Goal: Task Accomplishment & Management: Use online tool/utility

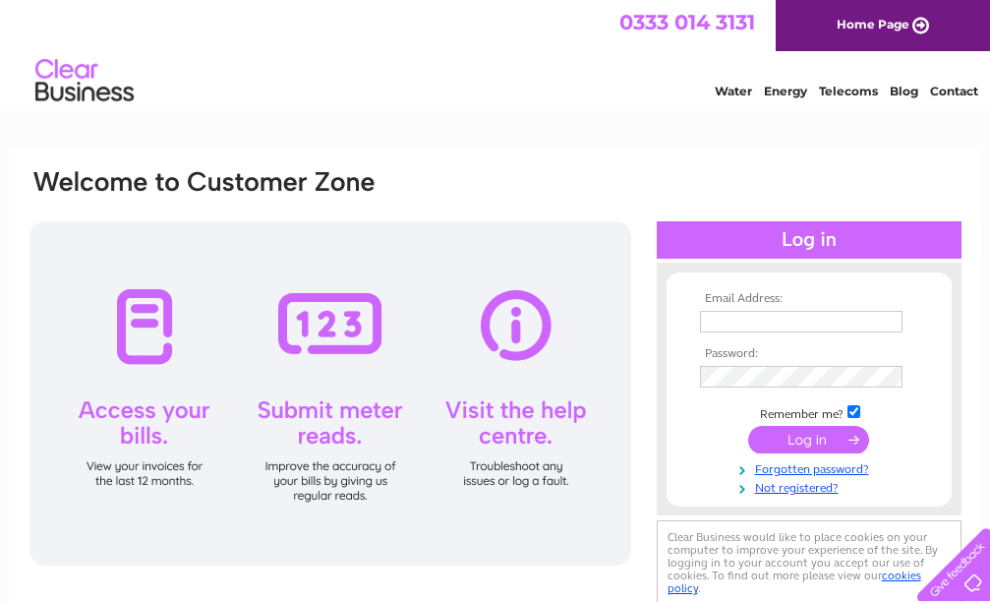
type input "jagdeepram@yahoo.co.uk"
click at [817, 444] on input "submit" at bounding box center [808, 440] width 121 height 28
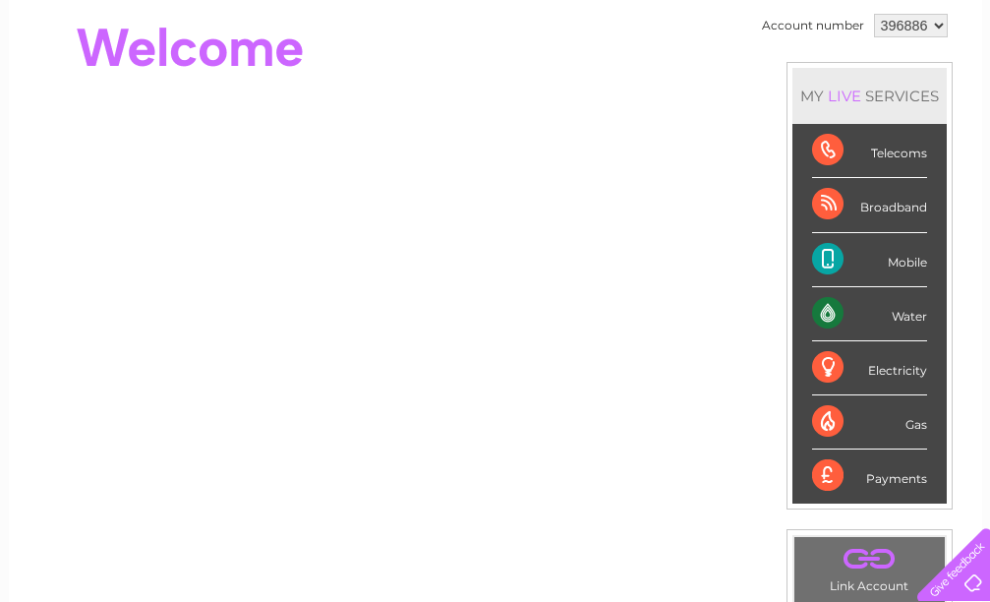
scroll to position [98, 0]
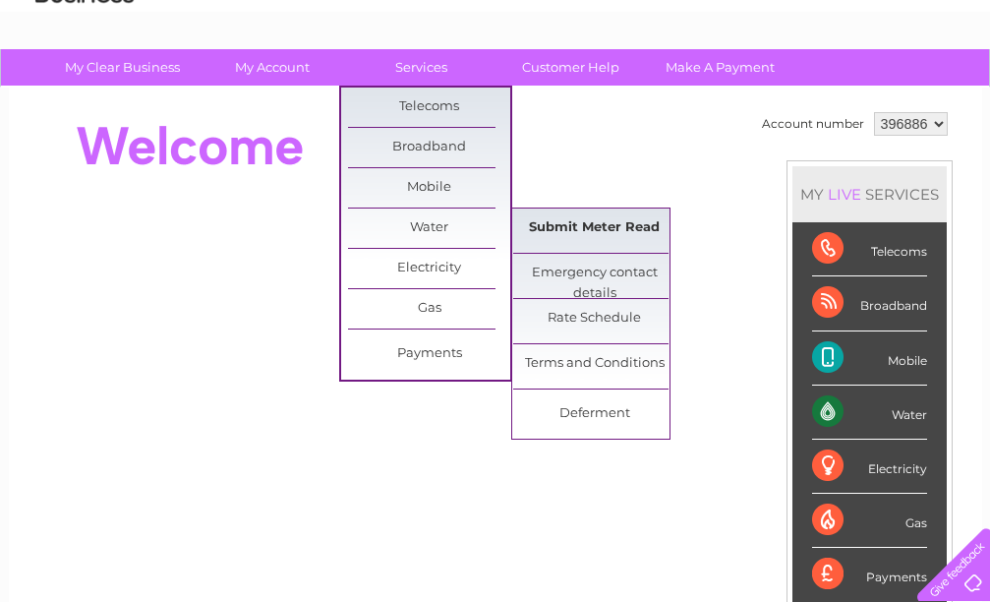
click at [575, 225] on link "Submit Meter Read" at bounding box center [594, 227] width 162 height 39
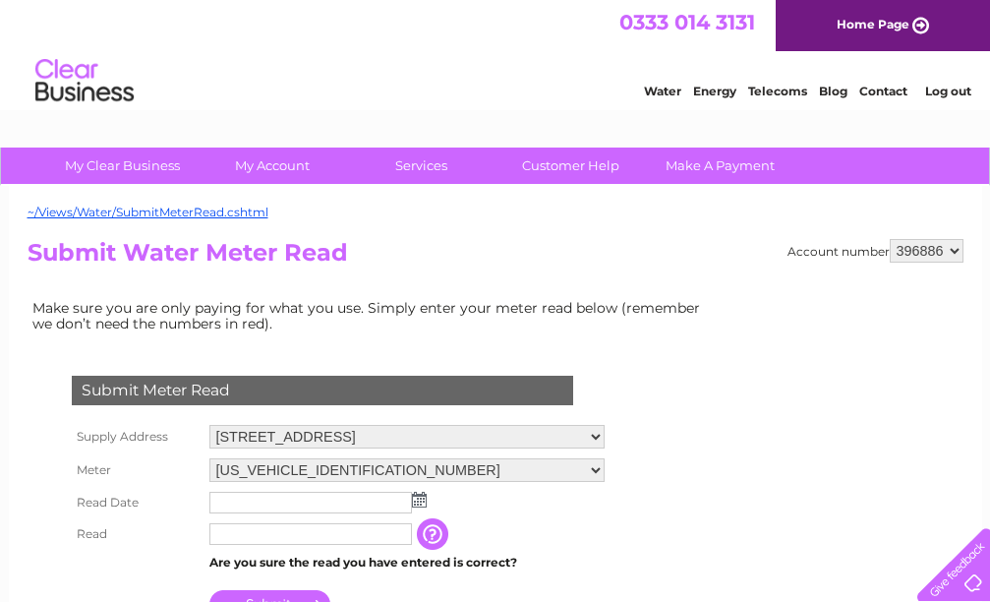
scroll to position [197, 0]
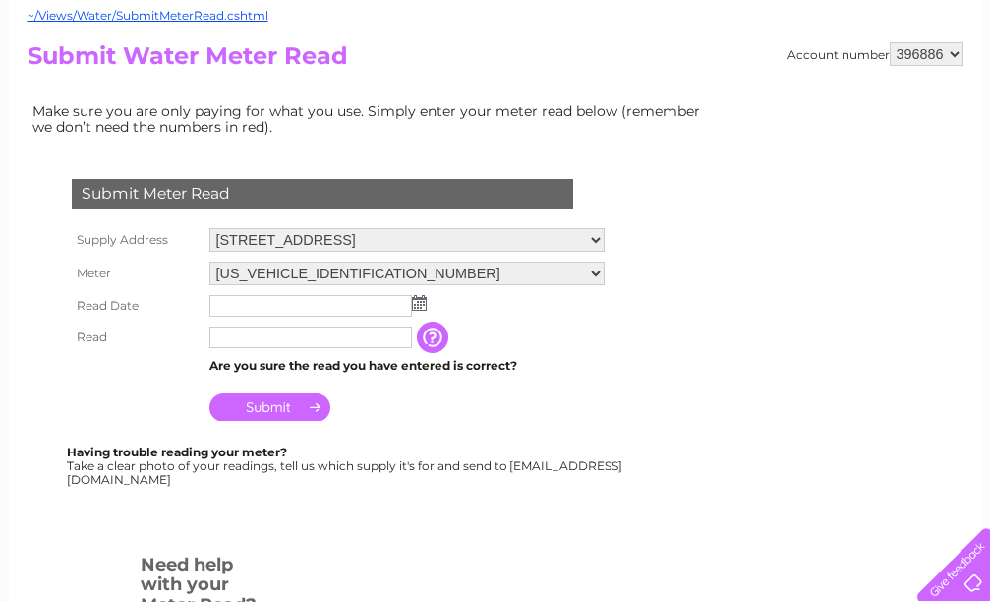
click at [424, 304] on img at bounding box center [419, 303] width 15 height 16
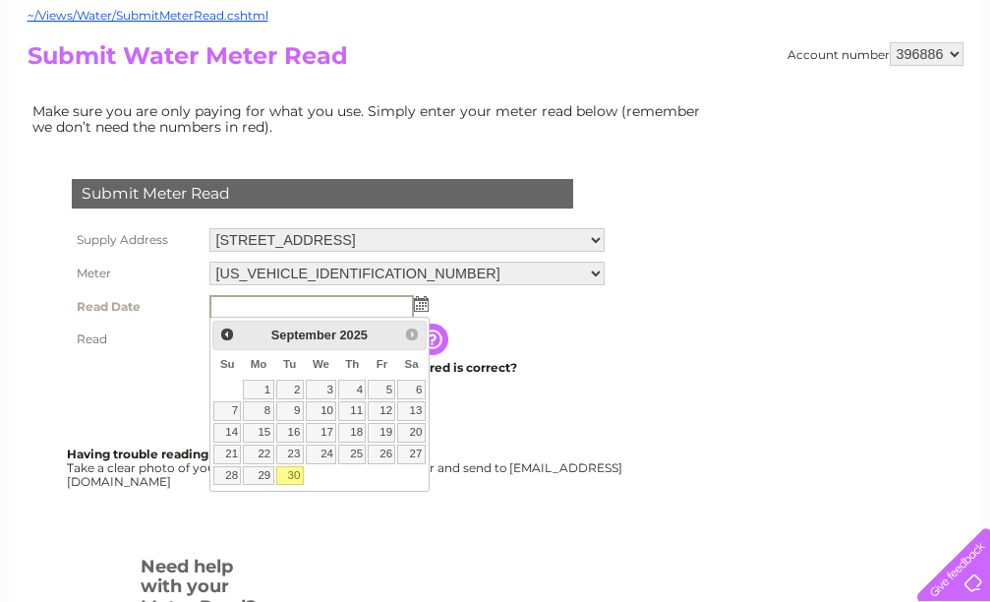
click at [294, 486] on td "30" at bounding box center [290, 476] width 30 height 22
type input "2025/09/30"
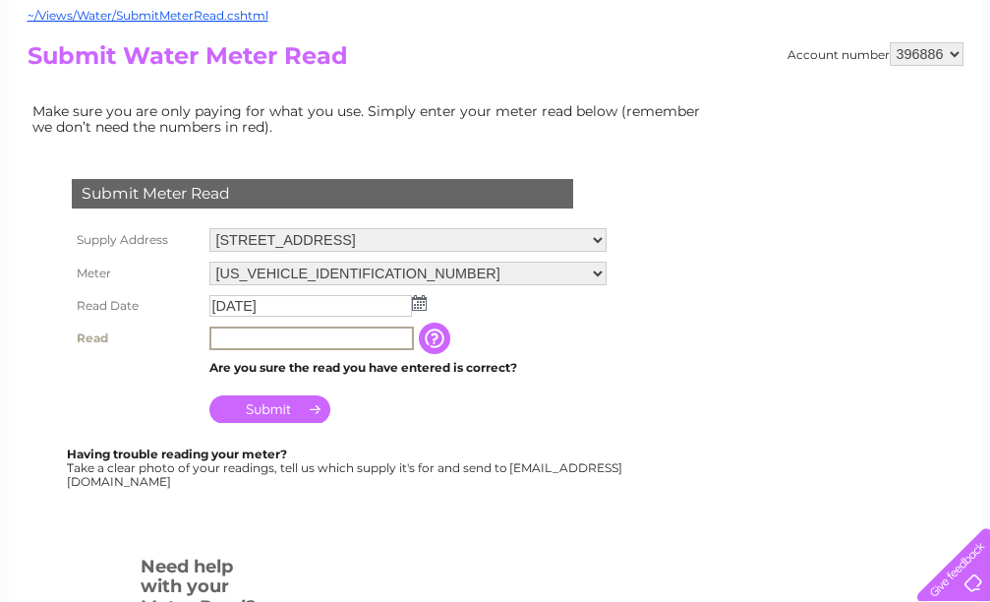
click at [260, 334] on input "text" at bounding box center [311, 338] width 205 height 24
type input "1185"
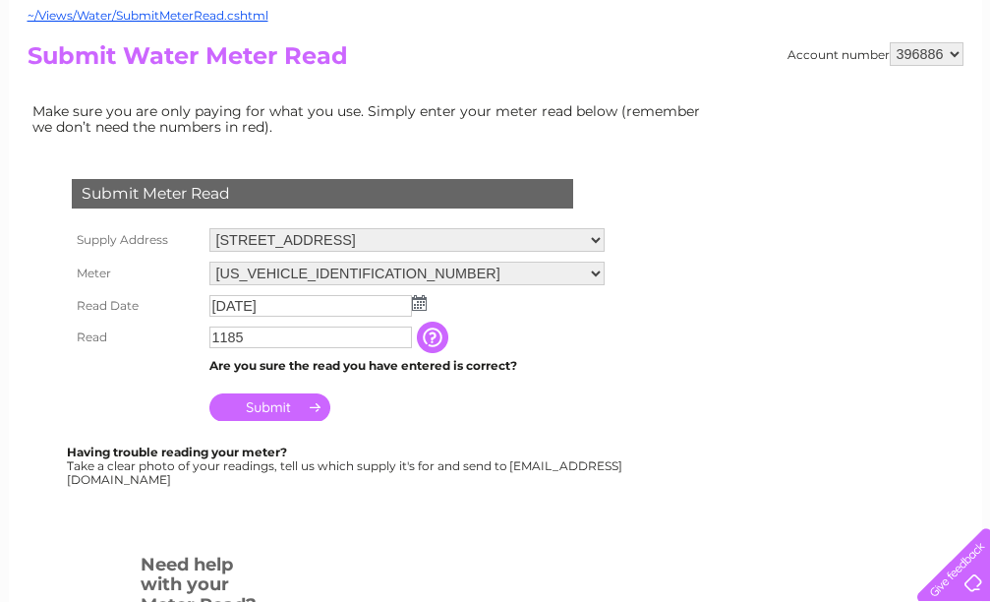
click at [296, 412] on input "Submit" at bounding box center [269, 407] width 121 height 28
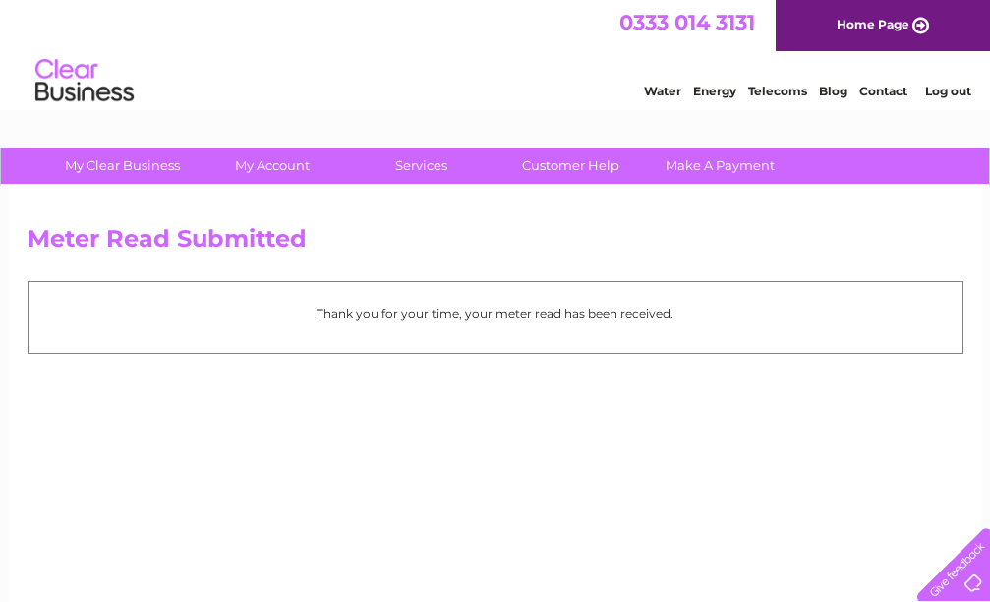
click at [941, 88] on link "Log out" at bounding box center [948, 91] width 46 height 15
